Goal: Task Accomplishment & Management: Use online tool/utility

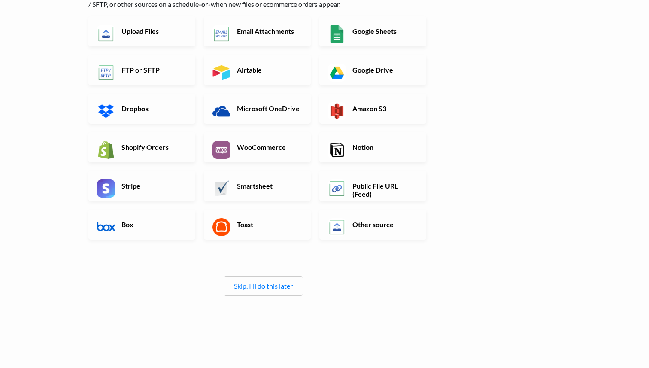
scroll to position [99, 0]
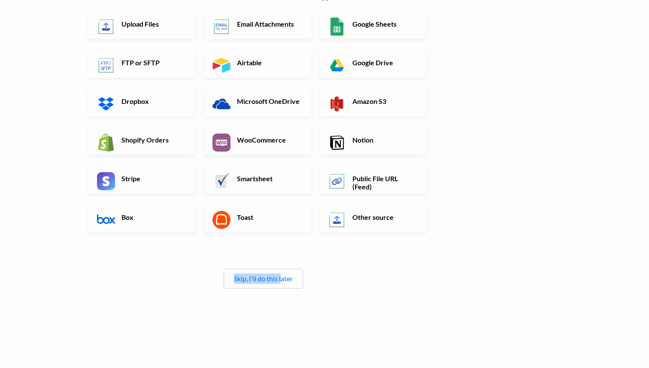
click at [283, 274] on div "Skip, I'll do this later" at bounding box center [263, 279] width 79 height 20
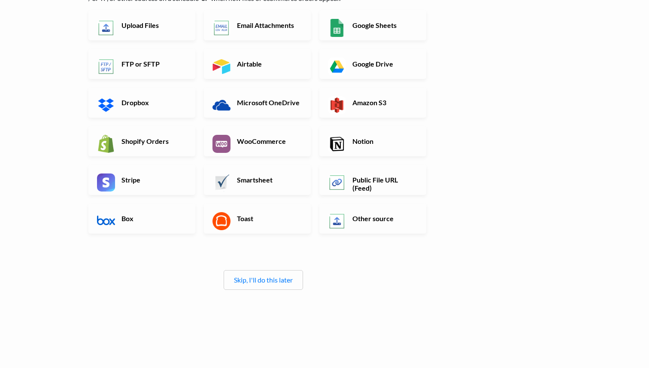
click at [282, 287] on div "Skip, I'll do this later" at bounding box center [263, 280] width 79 height 20
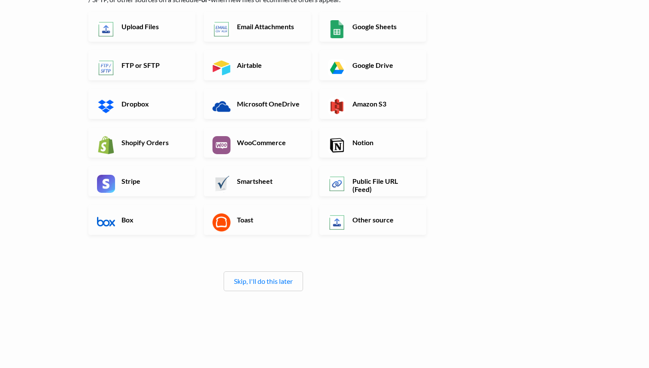
scroll to position [87, 0]
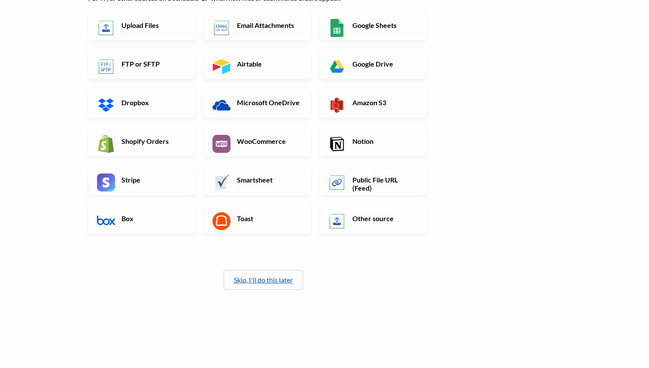
click at [283, 278] on link "Skip, I'll do this later" at bounding box center [263, 280] width 59 height 8
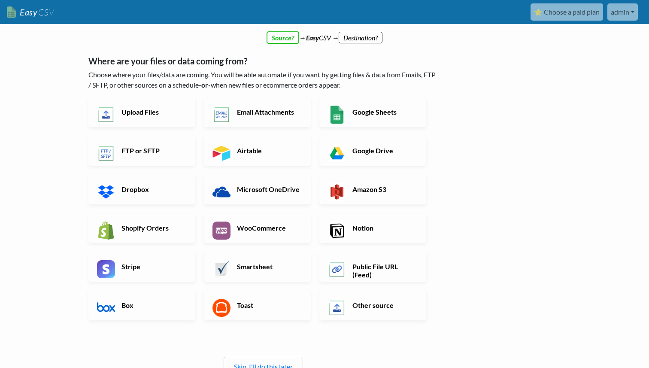
click at [546, 11] on link "⭐ Choose a paid plan" at bounding box center [567, 11] width 73 height 17
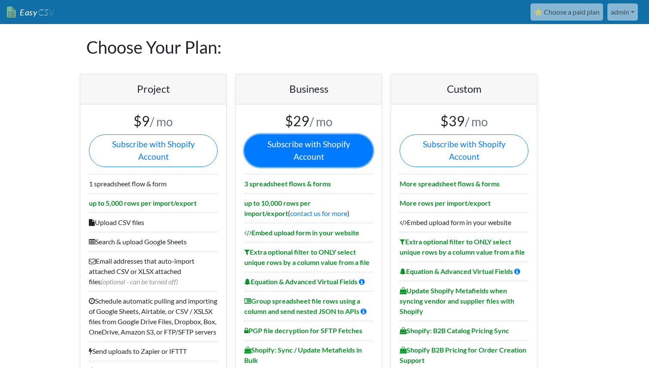
click at [286, 148] on link "Subscribe with Shopify Account" at bounding box center [308, 150] width 129 height 33
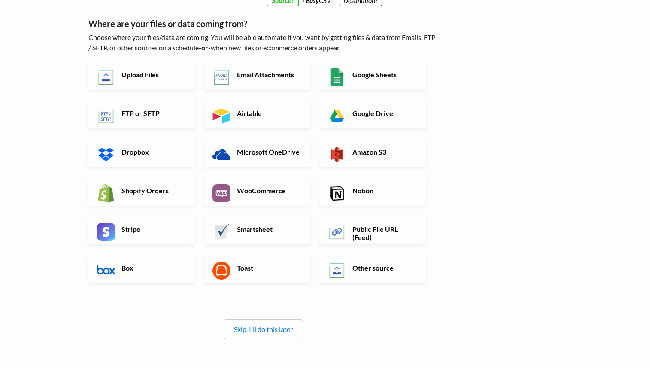
scroll to position [67, 0]
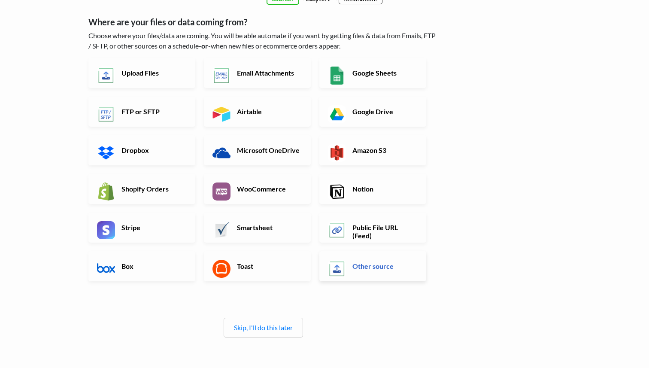
click at [369, 271] on link "Other source" at bounding box center [372, 266] width 107 height 30
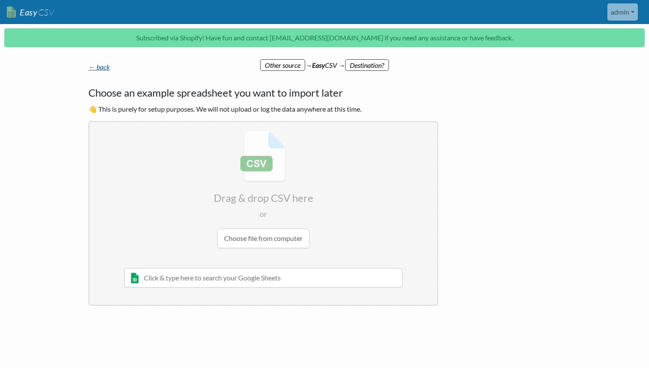
click at [98, 64] on link "← back" at bounding box center [98, 67] width 21 height 8
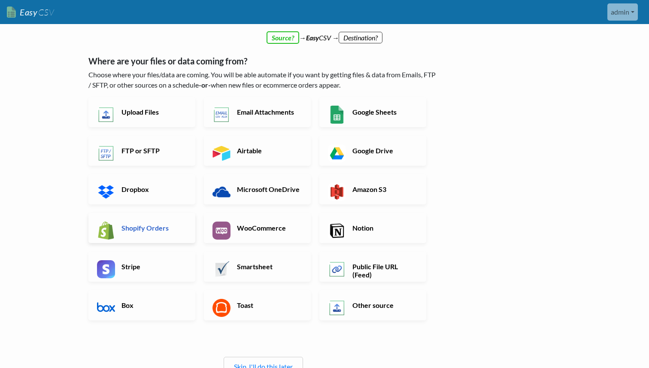
click at [175, 231] on h6 "Shopify Orders" at bounding box center [152, 228] width 67 height 8
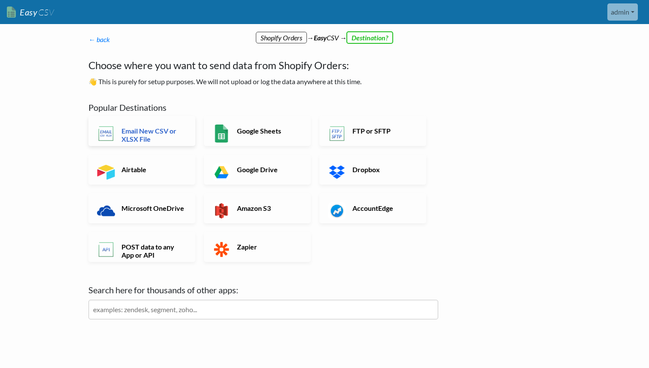
click at [139, 137] on h6 "Email New CSV or XLSX File" at bounding box center [152, 135] width 67 height 16
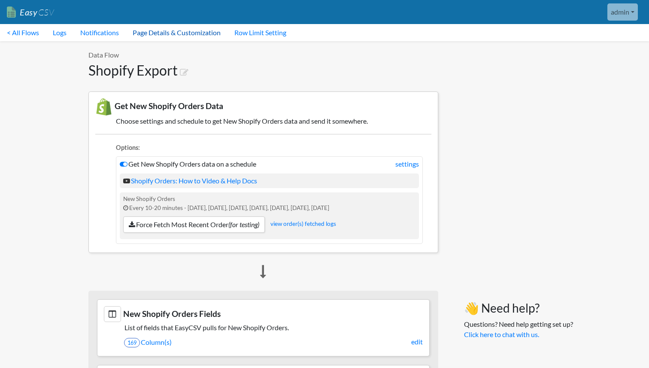
click at [153, 37] on link "Page Details & Customization" at bounding box center [177, 32] width 102 height 17
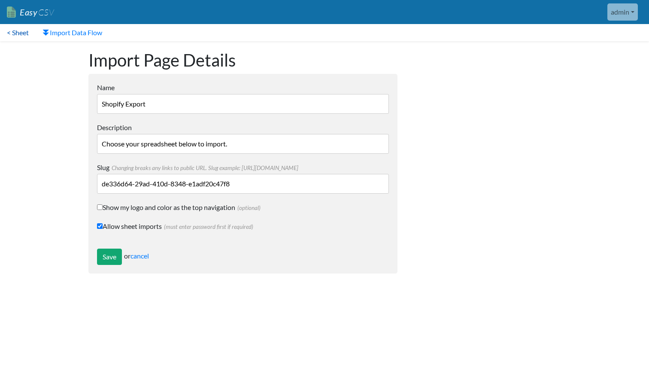
click at [24, 33] on link "< Sheet" at bounding box center [18, 32] width 36 height 17
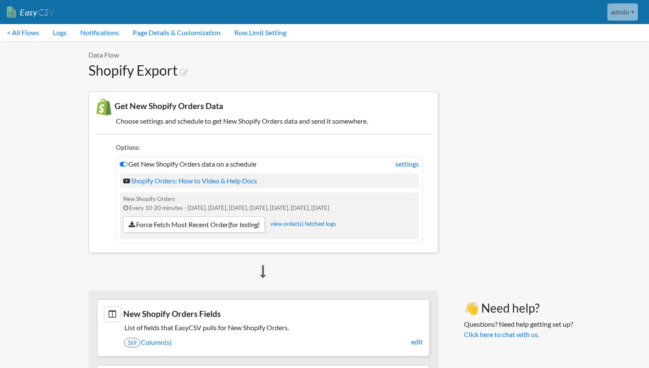
click at [24, 33] on link "< All Flows" at bounding box center [23, 32] width 46 height 17
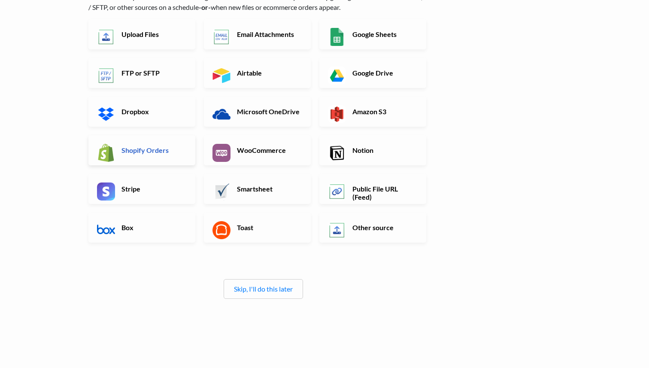
scroll to position [79, 0]
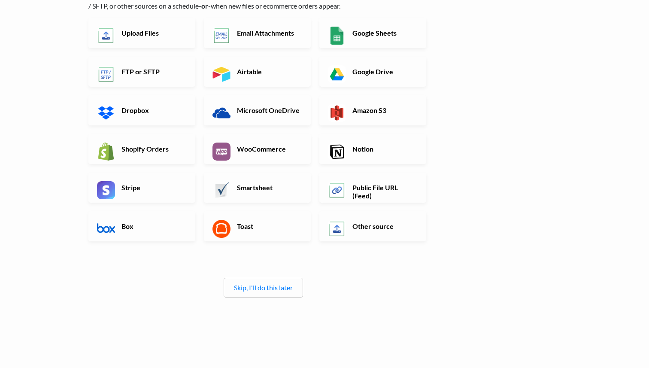
click at [243, 292] on div "Skip, I'll do this later" at bounding box center [263, 288] width 79 height 20
click at [253, 286] on link "Skip, I'll do this later" at bounding box center [263, 287] width 59 height 8
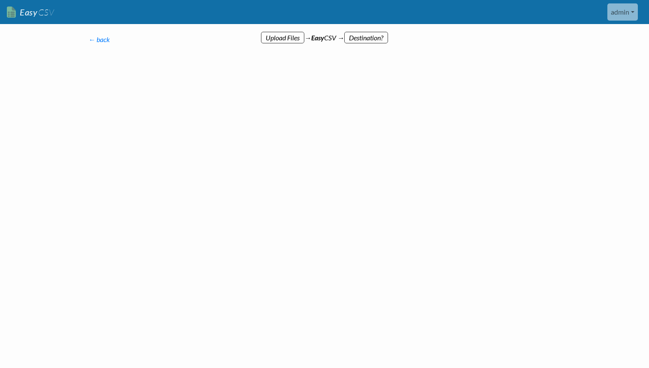
scroll to position [0, 0]
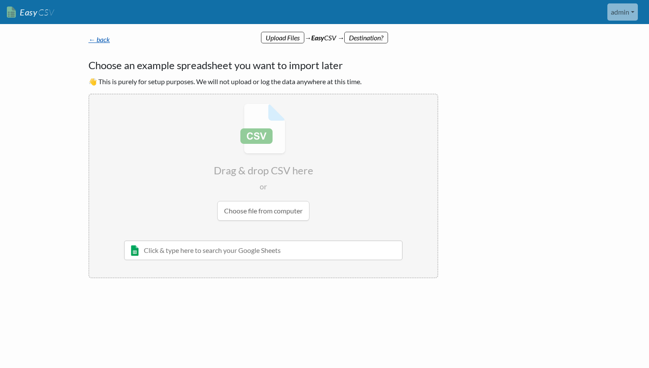
click at [97, 41] on link "← back" at bounding box center [98, 39] width 21 height 8
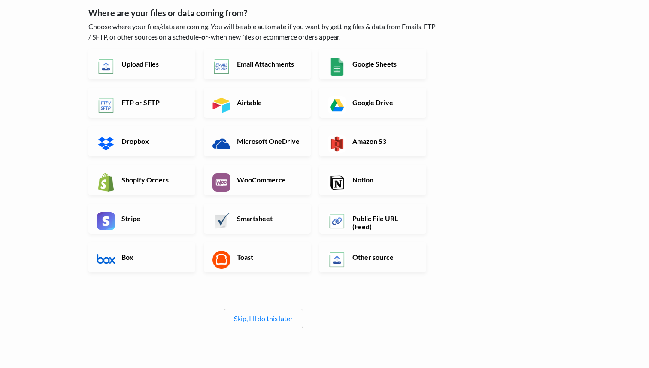
scroll to position [99, 0]
